Goal: Transaction & Acquisition: Purchase product/service

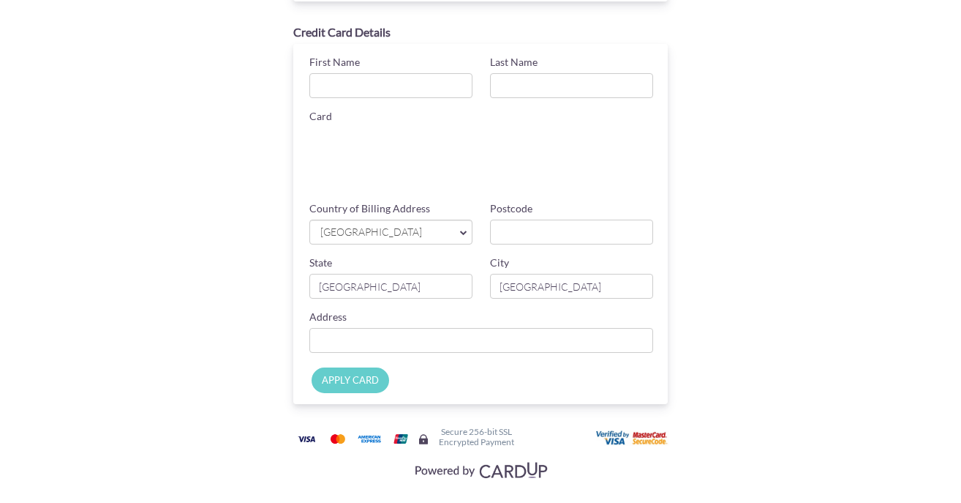
scroll to position [173, 0]
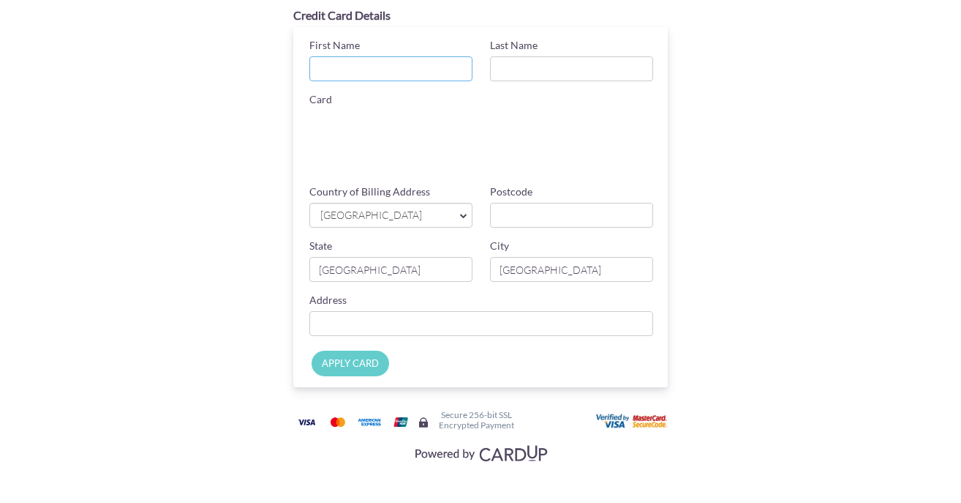
click at [386, 67] on input "First Name" at bounding box center [390, 68] width 163 height 25
click at [214, 278] on div "Payment Details Amount SGD 18,376.51 Payment Reference SG-002-IN25-1033 Email a…" at bounding box center [480, 167] width 713 height 598
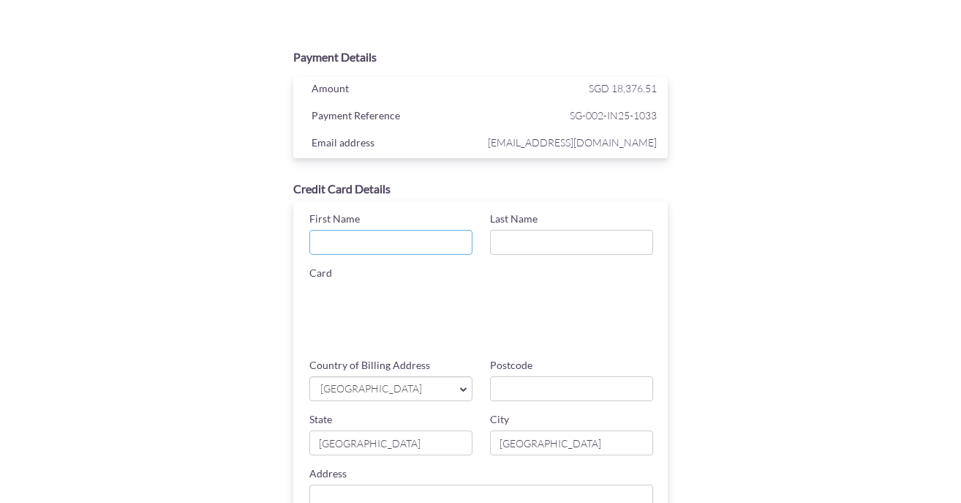
click at [372, 238] on input "First Name" at bounding box center [390, 242] width 163 height 25
type input "Panayiotis"
type input "Nicolaou"
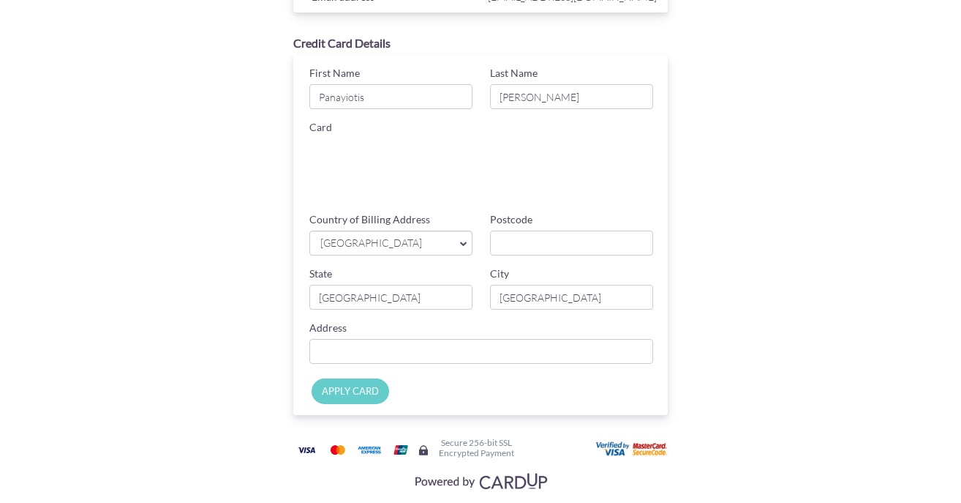
scroll to position [173, 0]
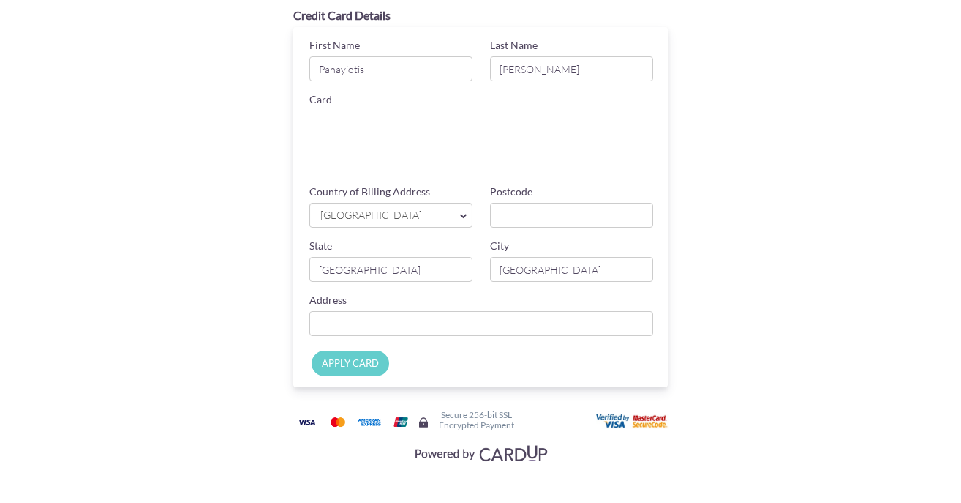
click at [350, 365] on input "APPLY CARD" at bounding box center [351, 363] width 78 height 26
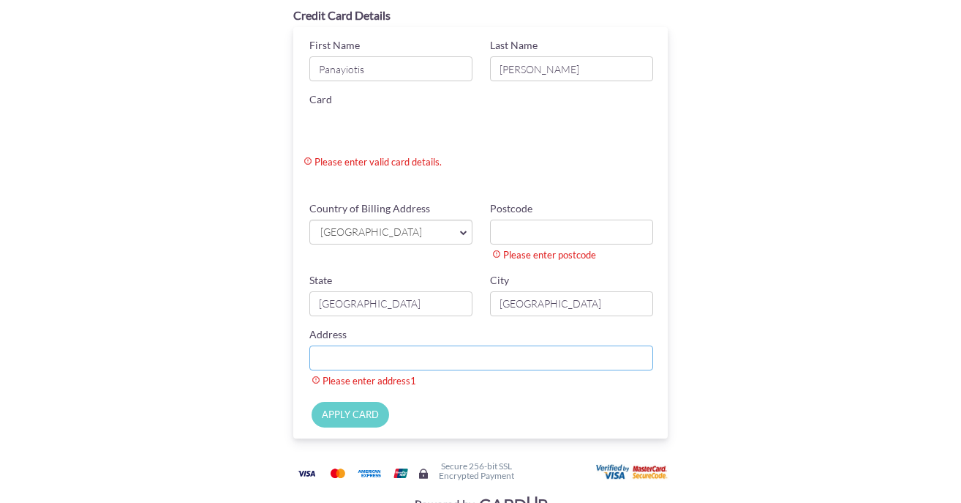
click at [402, 364] on input "Country of Billing Address" at bounding box center [481, 357] width 344 height 25
type input "88 ST. PATRICK'S ROAD"
type input "424185"
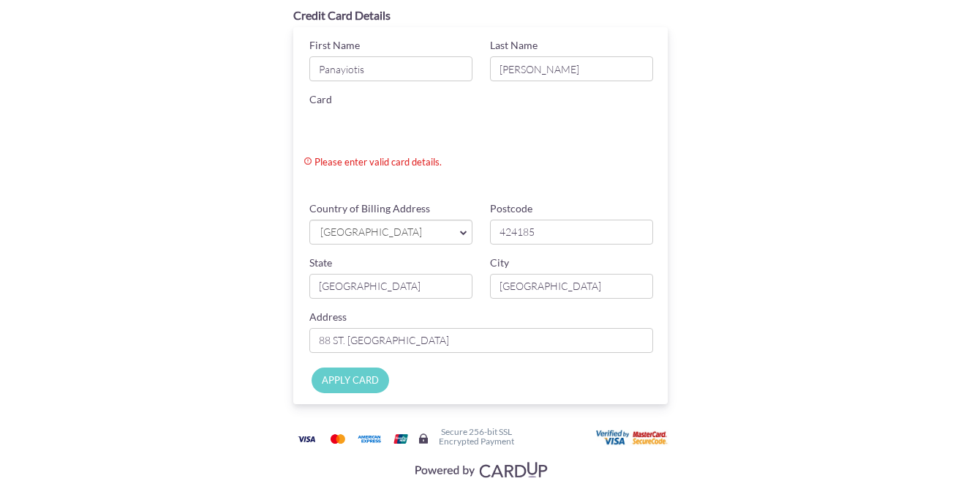
click at [749, 293] on div "Payment Details Amount SGD 18,376.51 Payment Reference SG-002-IN25-1033 Email a…" at bounding box center [480, 175] width 713 height 615
click at [361, 379] on input "APPLY CARD" at bounding box center [351, 380] width 78 height 26
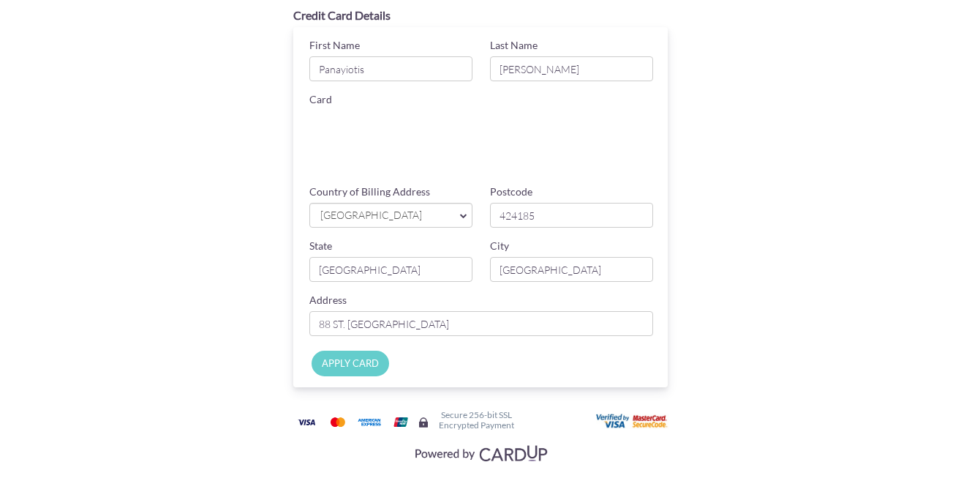
click at [340, 363] on input "APPLY CARD" at bounding box center [351, 363] width 78 height 26
type input "Applying..."
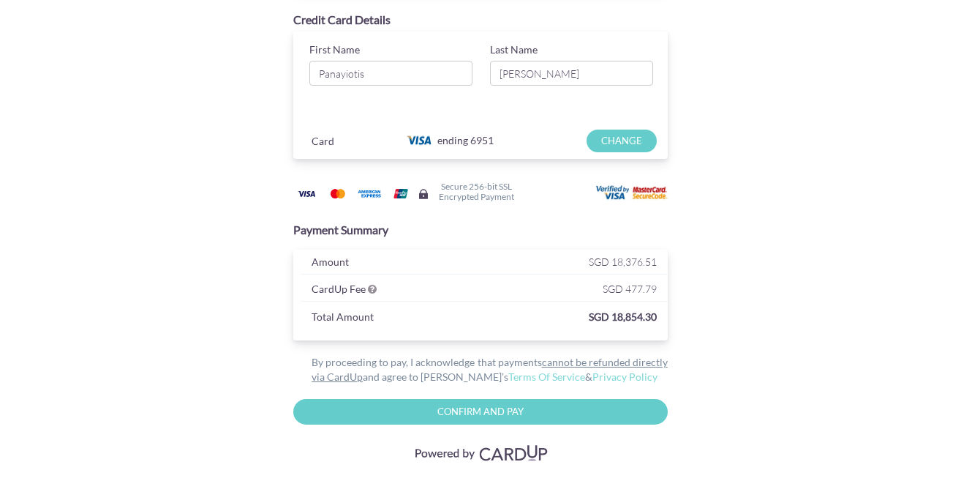
click at [627, 141] on input "CHANGE" at bounding box center [621, 140] width 69 height 23
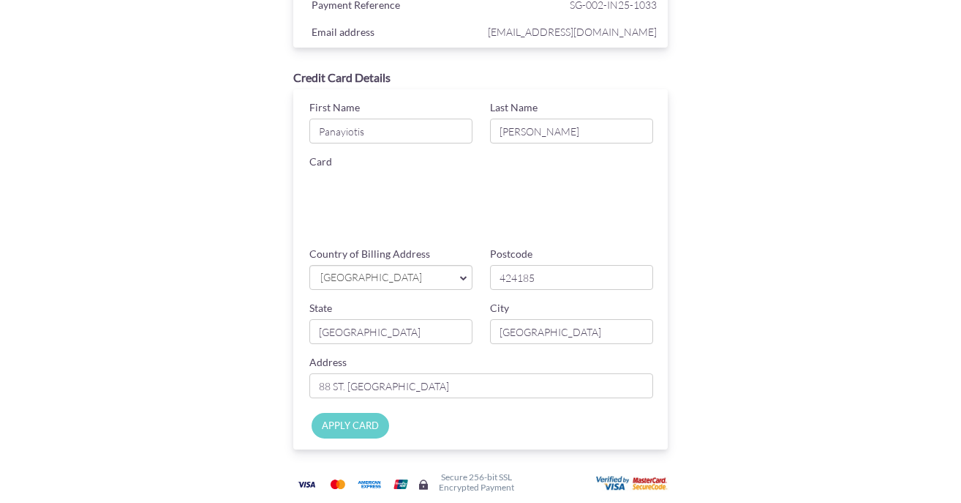
scroll to position [119, 0]
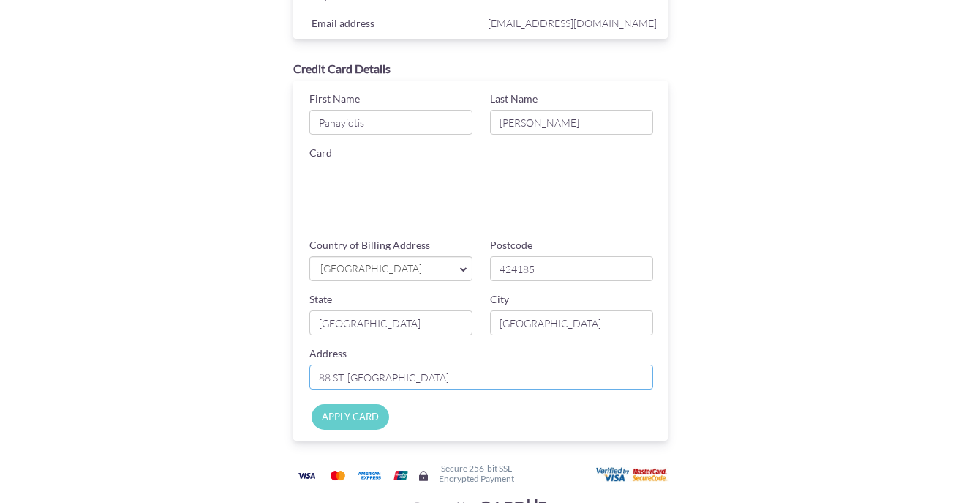
click at [443, 380] on input "88 ST. PATRICK'S ROAD" at bounding box center [481, 376] width 344 height 25
type input "88 ST. PATRICK'S ROAD #02-54"
click at [391, 420] on div "Apply Card" at bounding box center [362, 415] width 122 height 22
click at [359, 419] on input "Apply Card" at bounding box center [351, 417] width 78 height 26
type input "Applying..."
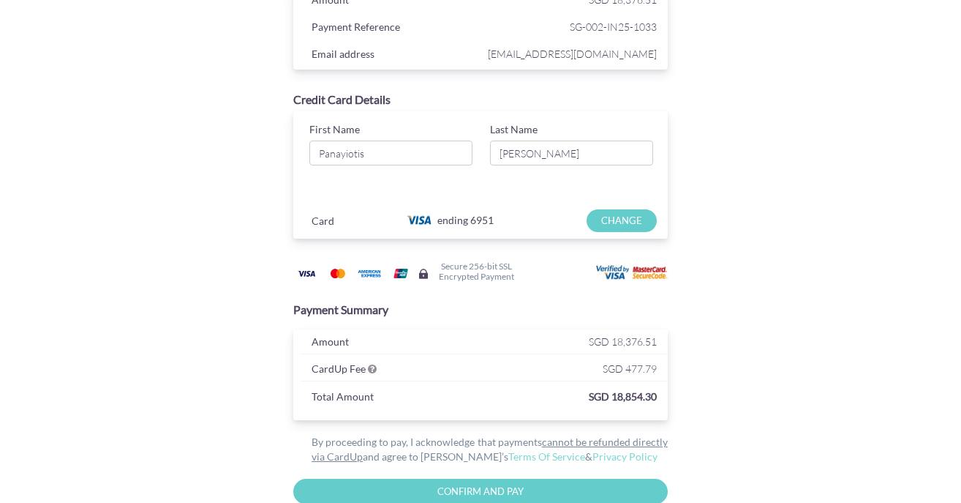
scroll to position [0, 0]
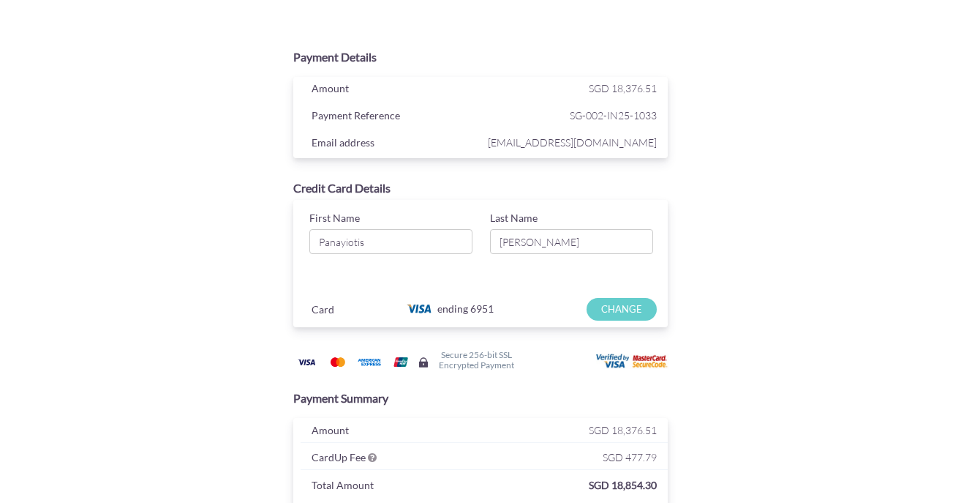
click at [636, 306] on input "CHANGE" at bounding box center [621, 309] width 69 height 23
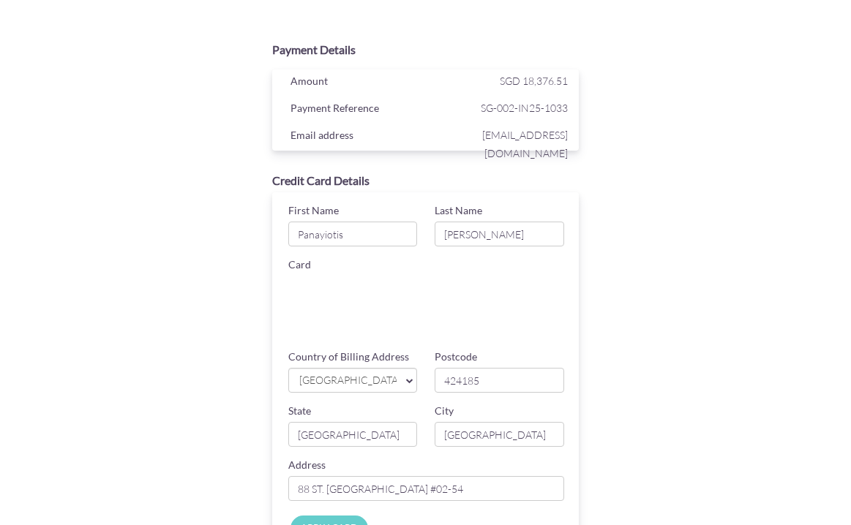
scroll to position [165, 0]
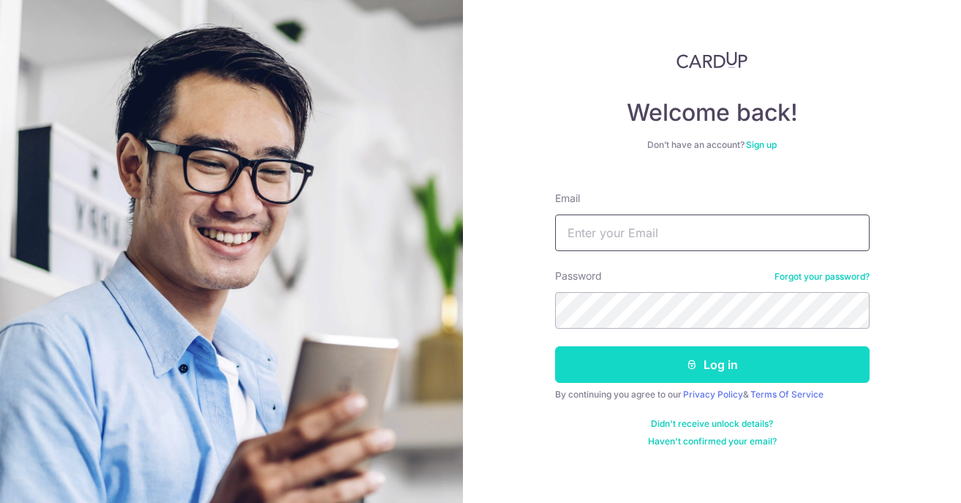
type input "[EMAIL_ADDRESS][DOMAIN_NAME]"
click at [639, 369] on button "Log in" at bounding box center [712, 364] width 315 height 37
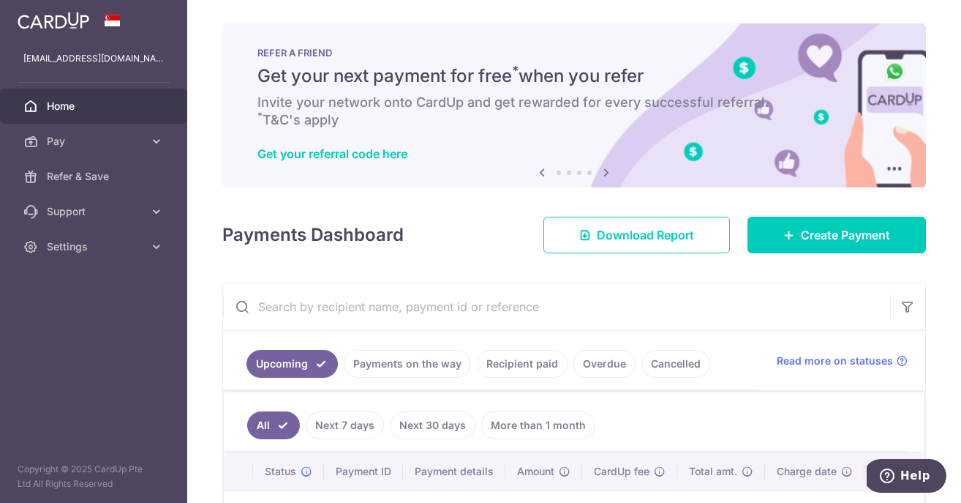
click at [610, 169] on icon at bounding box center [607, 172] width 18 height 18
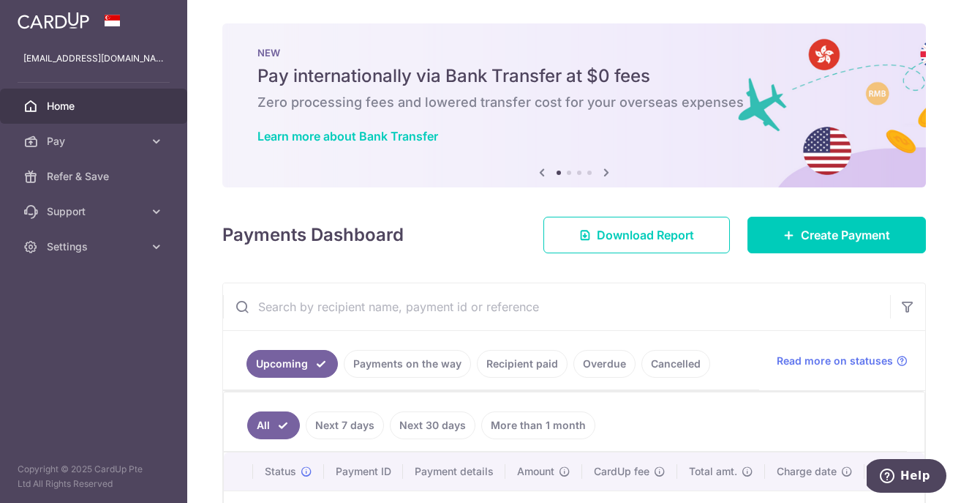
click at [610, 169] on icon at bounding box center [607, 172] width 18 height 18
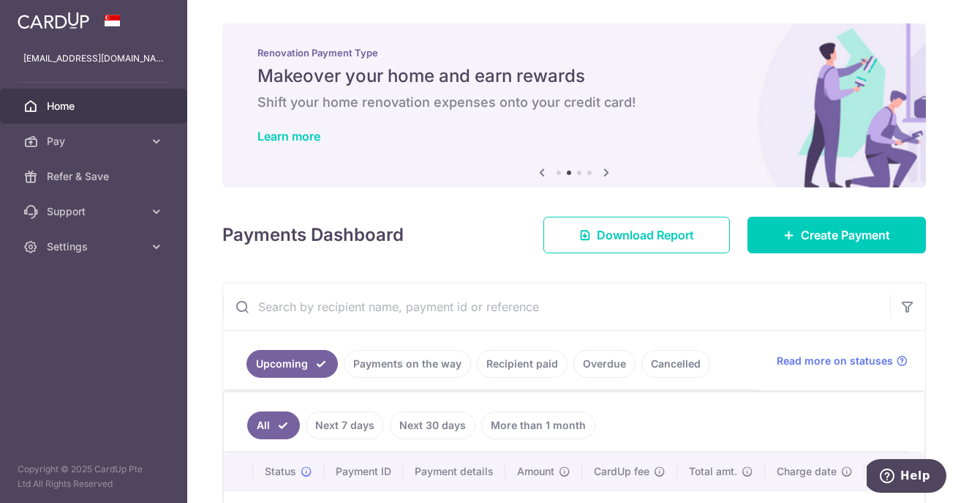
click at [610, 169] on icon at bounding box center [607, 172] width 18 height 18
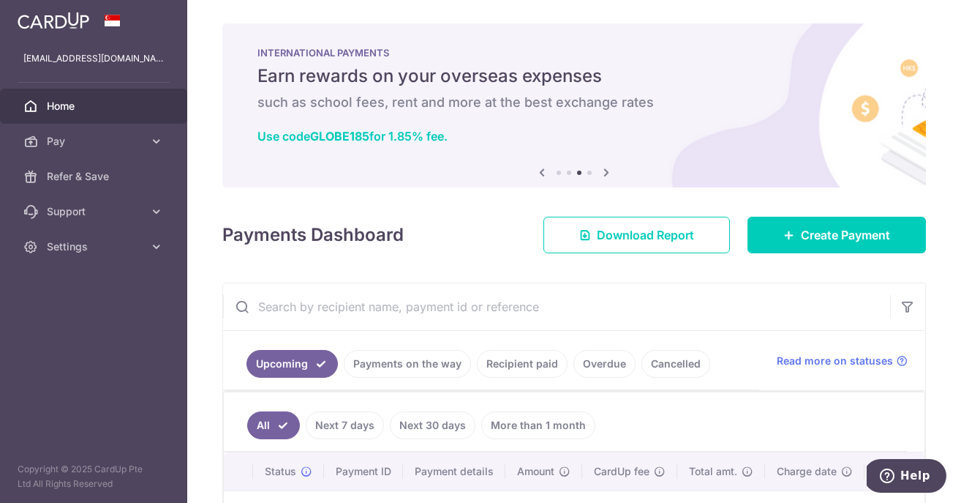
click at [610, 169] on icon at bounding box center [607, 172] width 18 height 18
click at [801, 234] on span "Create Payment" at bounding box center [845, 235] width 89 height 18
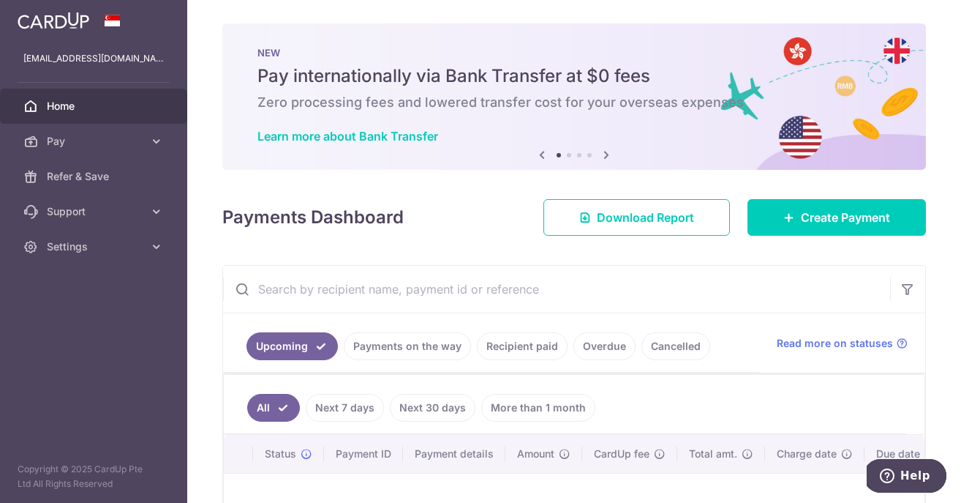
click at [609, 150] on icon at bounding box center [607, 155] width 18 height 18
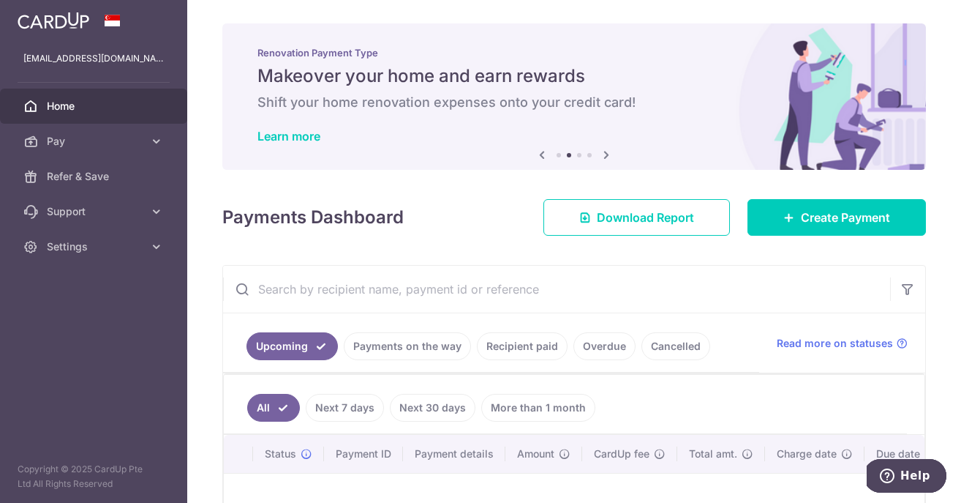
click at [609, 154] on icon at bounding box center [607, 155] width 18 height 18
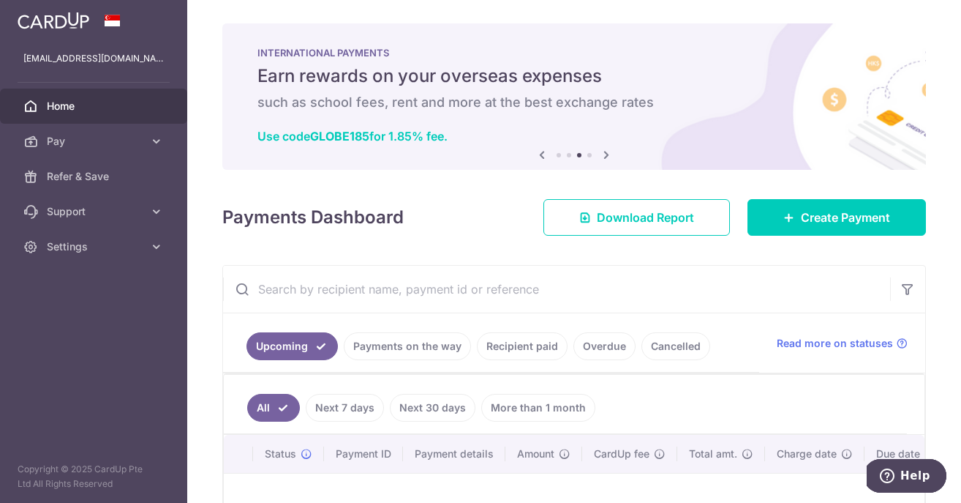
click at [609, 154] on icon at bounding box center [607, 155] width 18 height 18
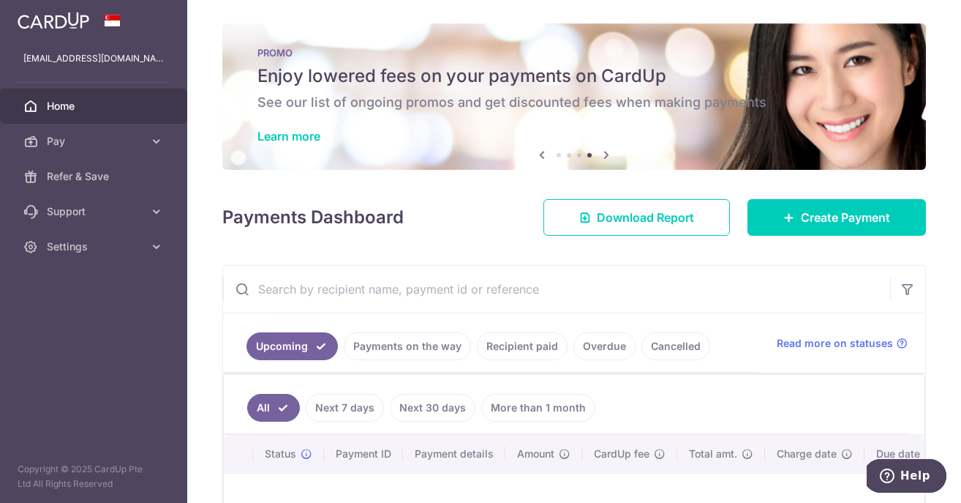
click at [313, 144] on div "PROMO Enjoy lowered fees on your payments on CardUp See our list of ongoing pro…" at bounding box center [574, 96] width 704 height 146
click at [304, 138] on link "Learn more" at bounding box center [288, 136] width 63 height 15
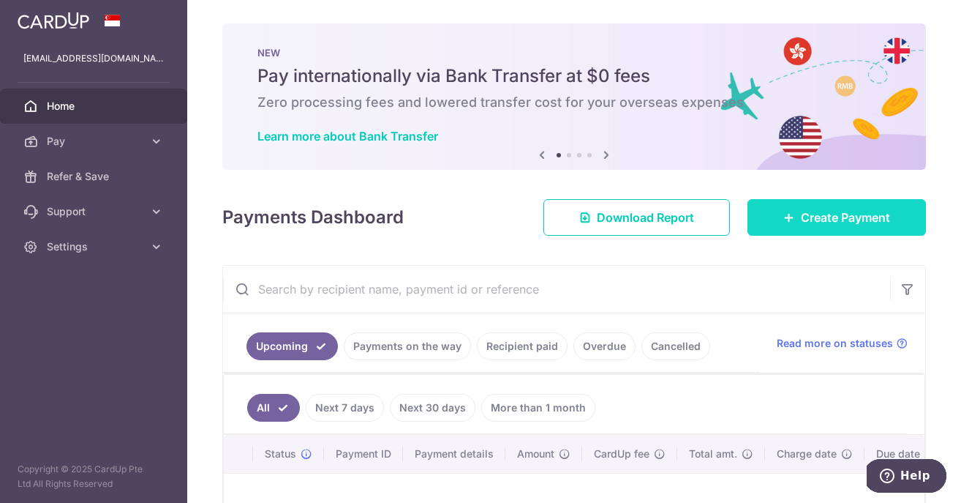
click at [810, 224] on span "Create Payment" at bounding box center [845, 217] width 89 height 18
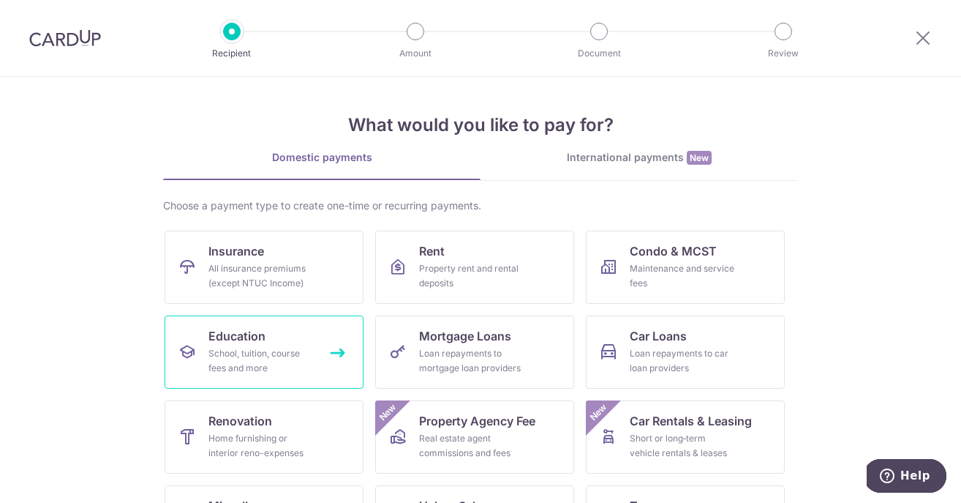
click at [291, 346] on div "School, tuition, course fees and more" at bounding box center [260, 360] width 105 height 29
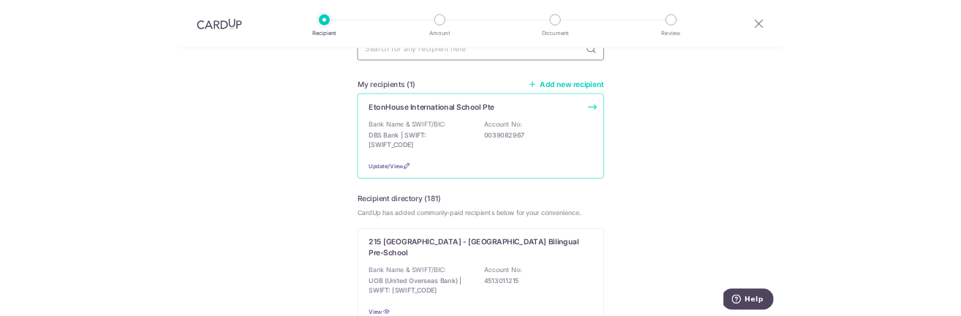
scroll to position [91, 0]
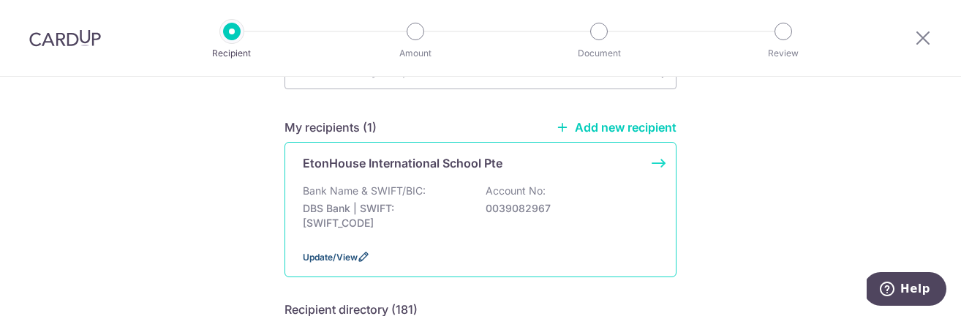
click at [337, 253] on span "Update/View" at bounding box center [330, 257] width 55 height 11
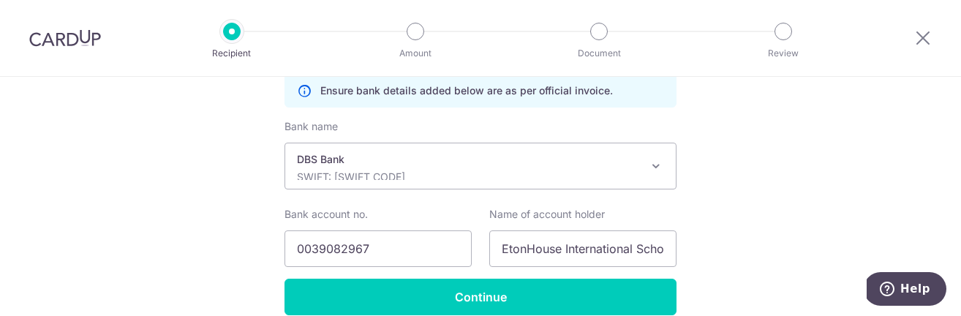
scroll to position [382, 0]
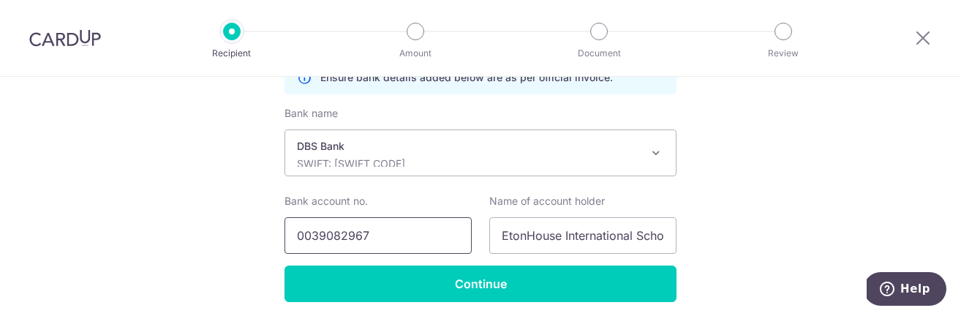
click at [328, 234] on input "0039082967" at bounding box center [378, 235] width 187 height 37
paste input "88542801865"
type input "88542801865"
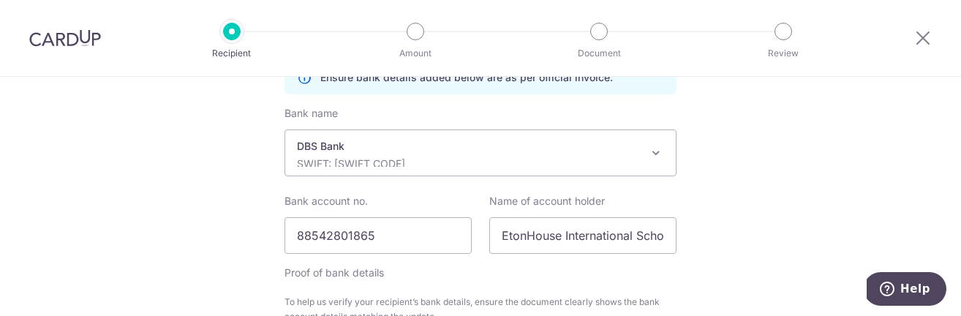
click at [219, 234] on div "Recipient Details Your recipient does not need a CardUp account to receive your…" at bounding box center [480, 115] width 961 height 840
click at [434, 168] on span "DBS Bank SWIFT: [SWIFT_CODE]" at bounding box center [480, 152] width 391 height 45
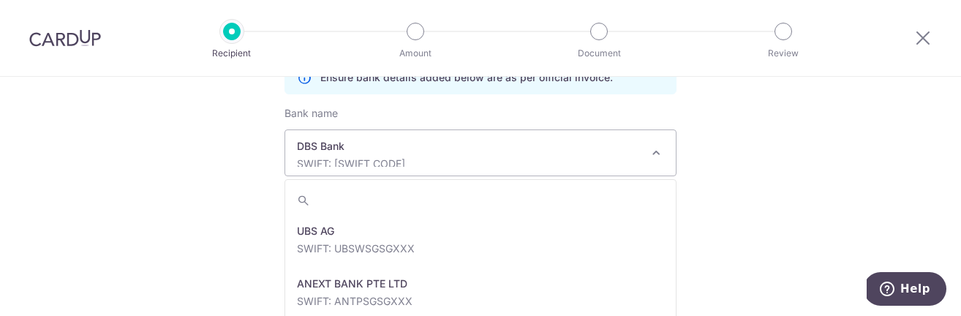
scroll to position [1211, 0]
type input "[SWIFT_CODE]"
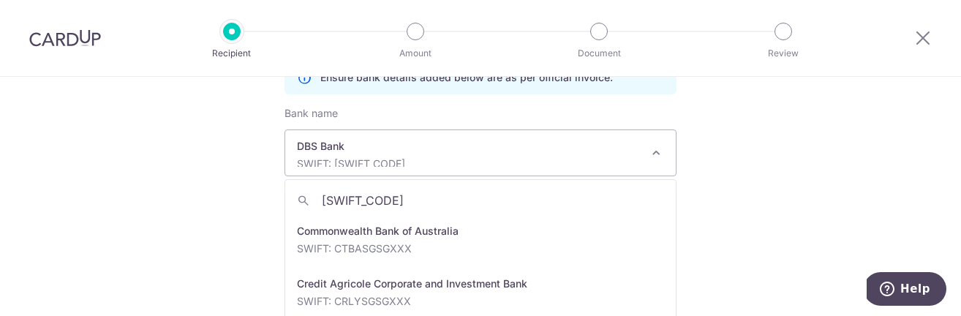
scroll to position [0, 0]
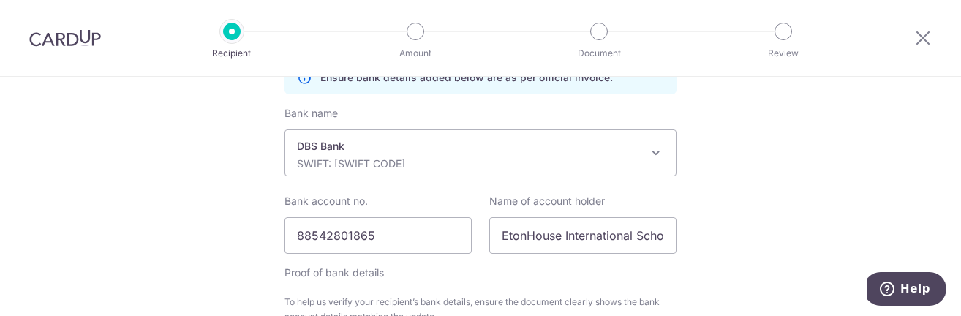
click at [734, 203] on div "Recipient Details Your recipient does not need a CardUp account to receive your…" at bounding box center [480, 115] width 961 height 840
click at [423, 168] on span "DBS Bank SWIFT: [SWIFT_CODE]" at bounding box center [480, 152] width 391 height 45
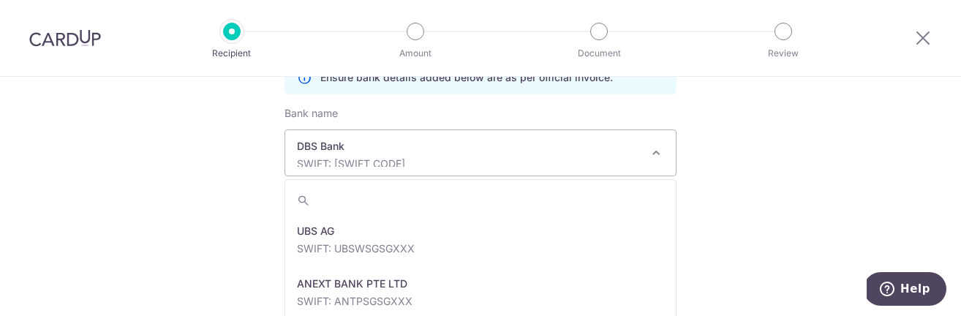
scroll to position [1211, 0]
type input "[SWIFT_CODE]"
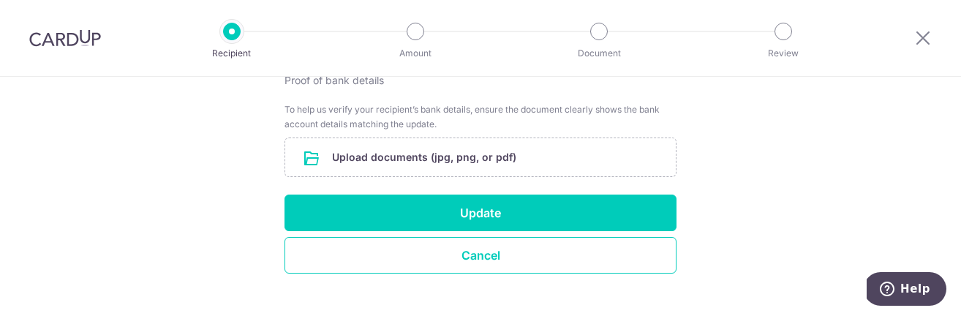
scroll to position [593, 0]
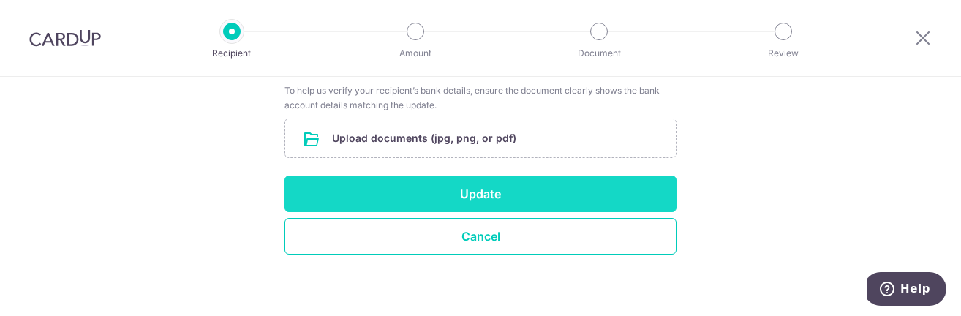
click at [463, 183] on button "Update" at bounding box center [481, 194] width 392 height 37
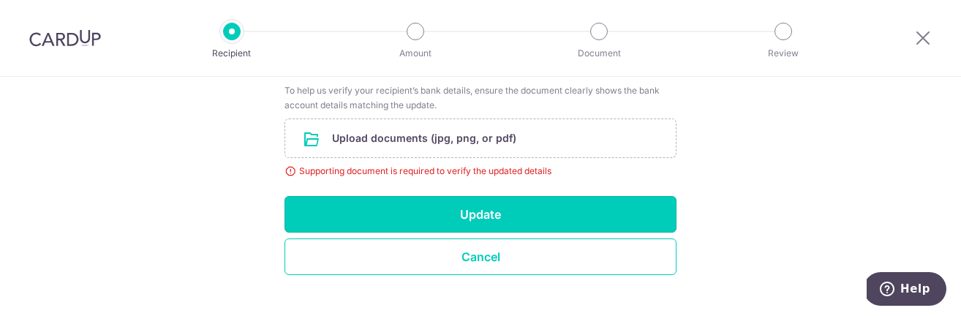
scroll to position [553, 0]
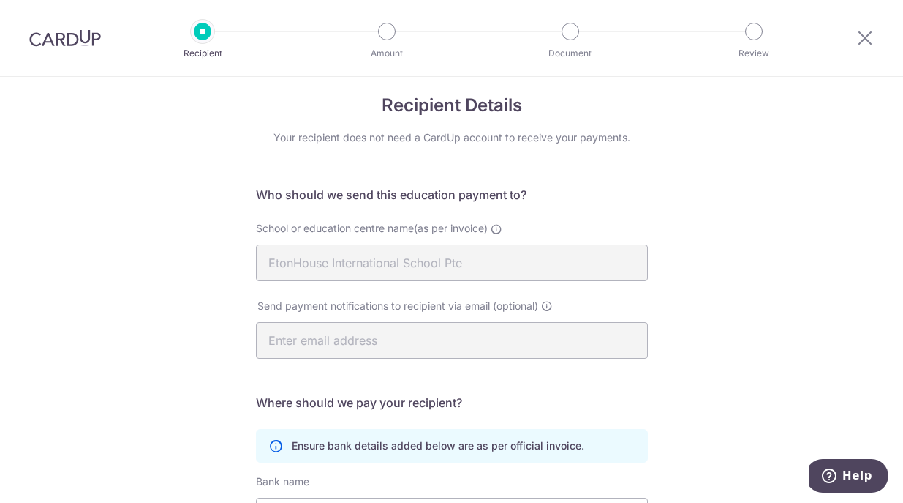
scroll to position [0, 0]
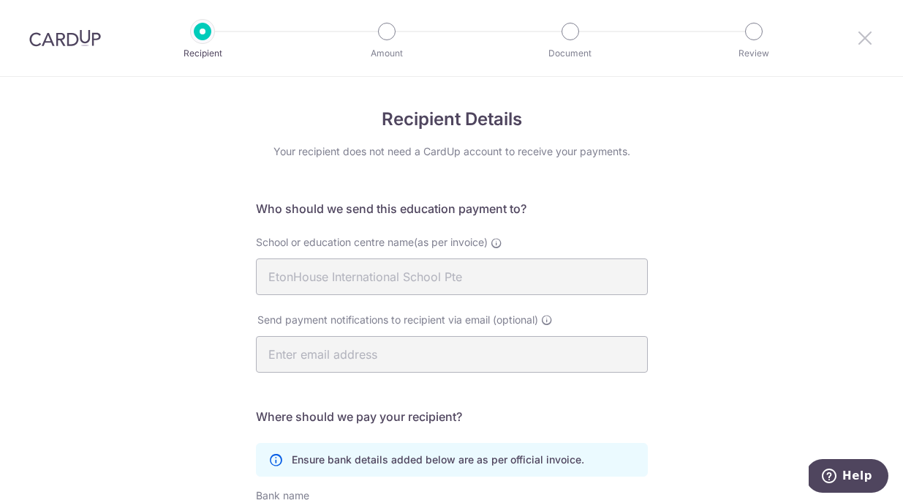
click at [860, 41] on icon at bounding box center [866, 38] width 18 height 18
